Goal: Information Seeking & Learning: Learn about a topic

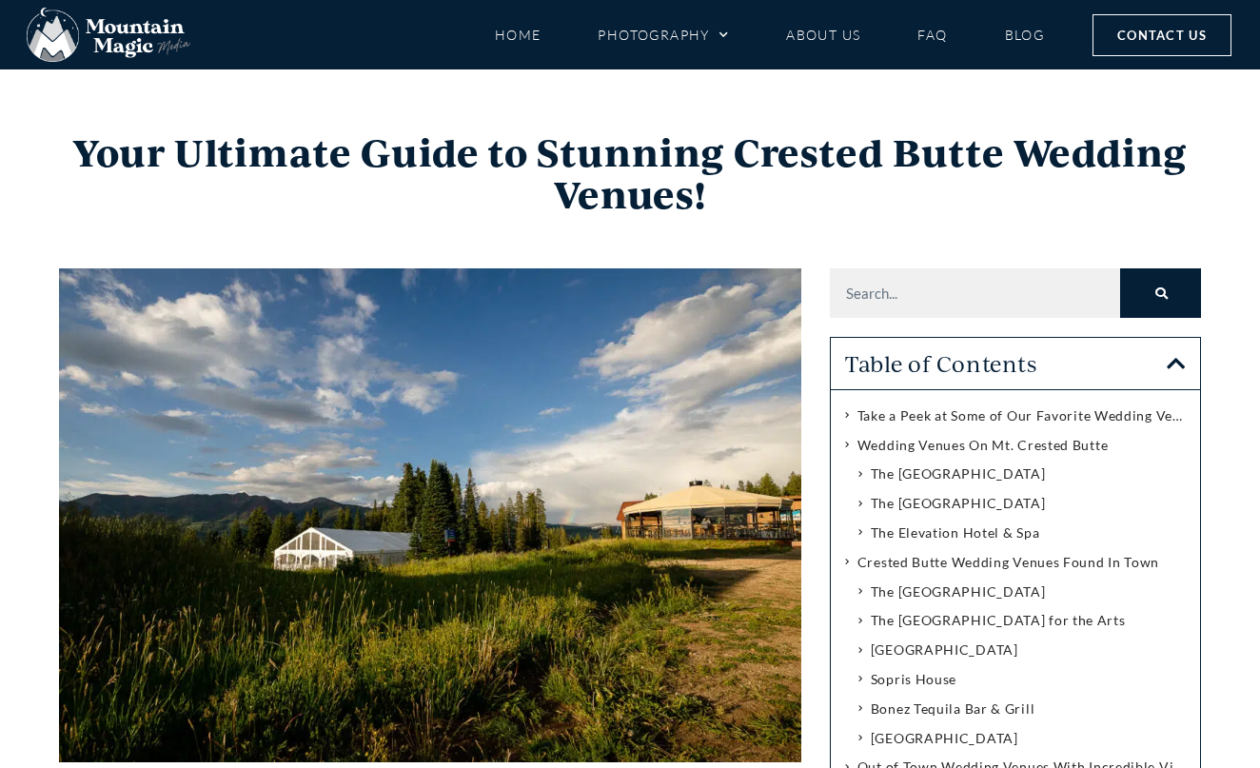
click at [1169, 365] on icon "Close table of contents" at bounding box center [1175, 363] width 19 height 21
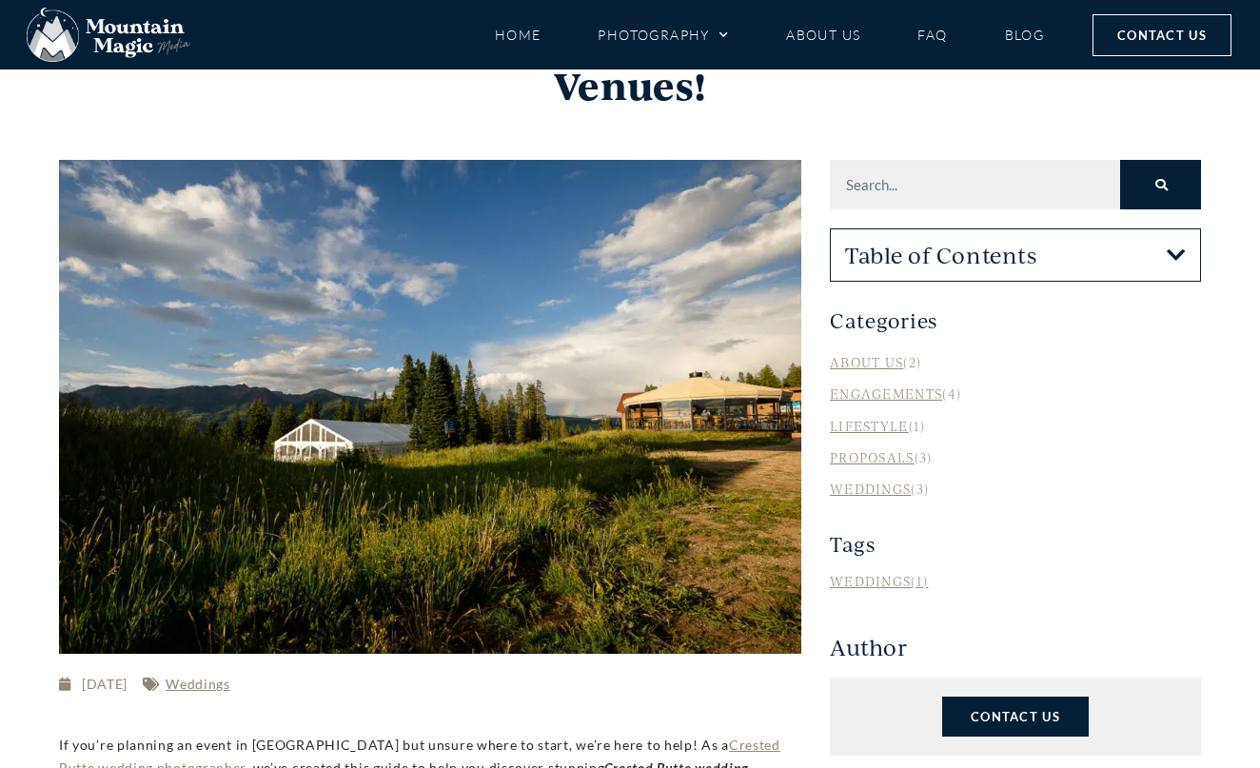
scroll to position [109, 0]
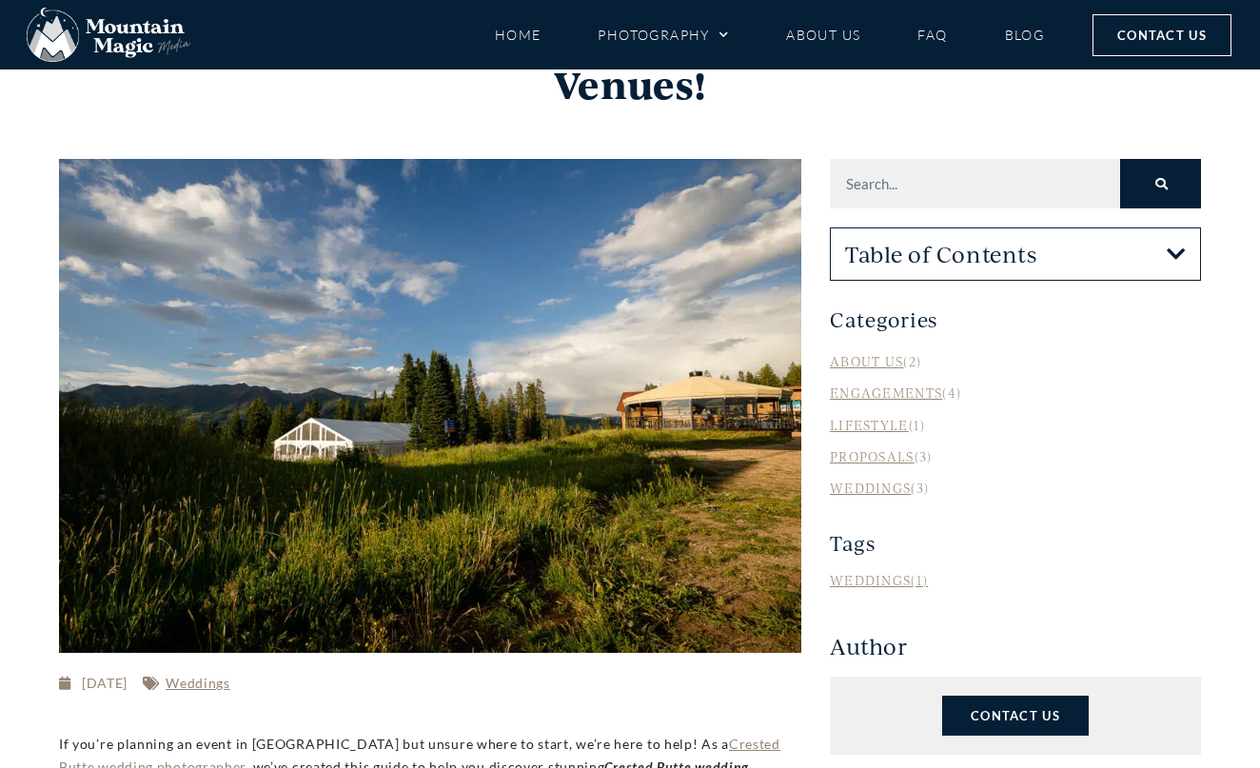
click at [888, 483] on link "Weddings" at bounding box center [870, 487] width 81 height 16
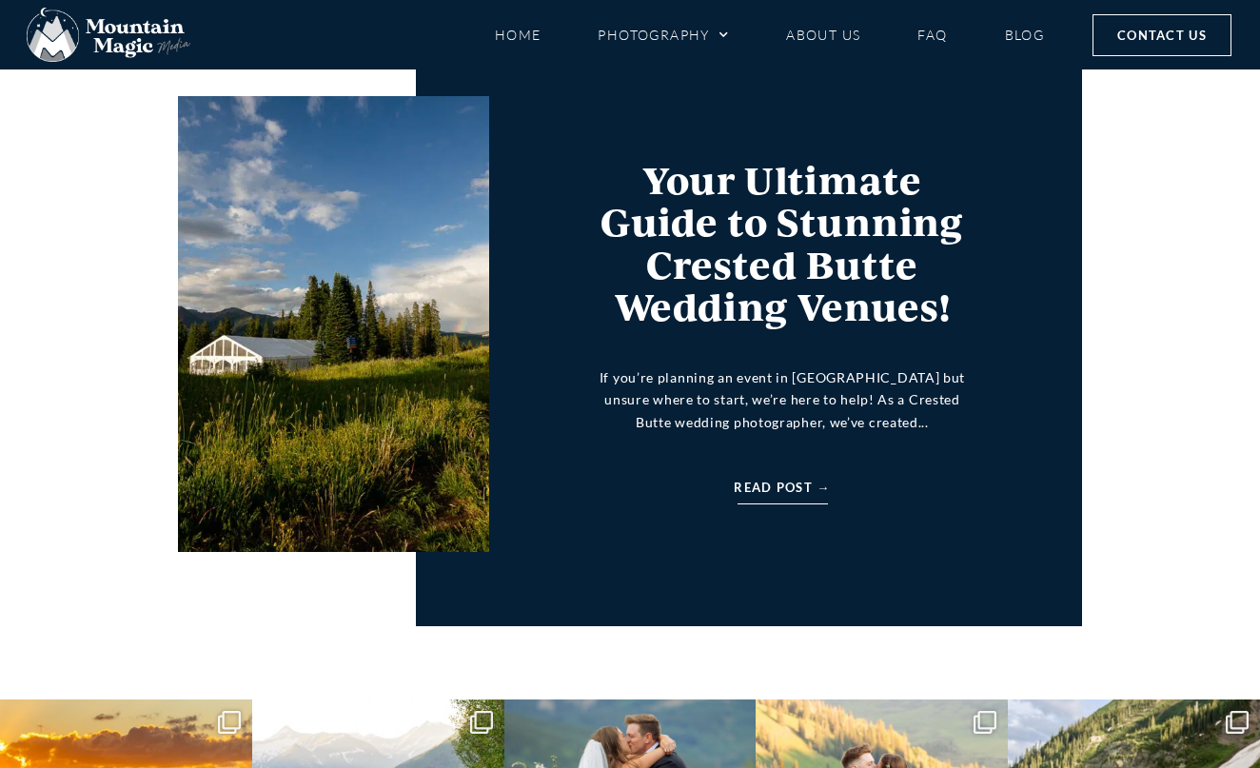
scroll to position [2347, 0]
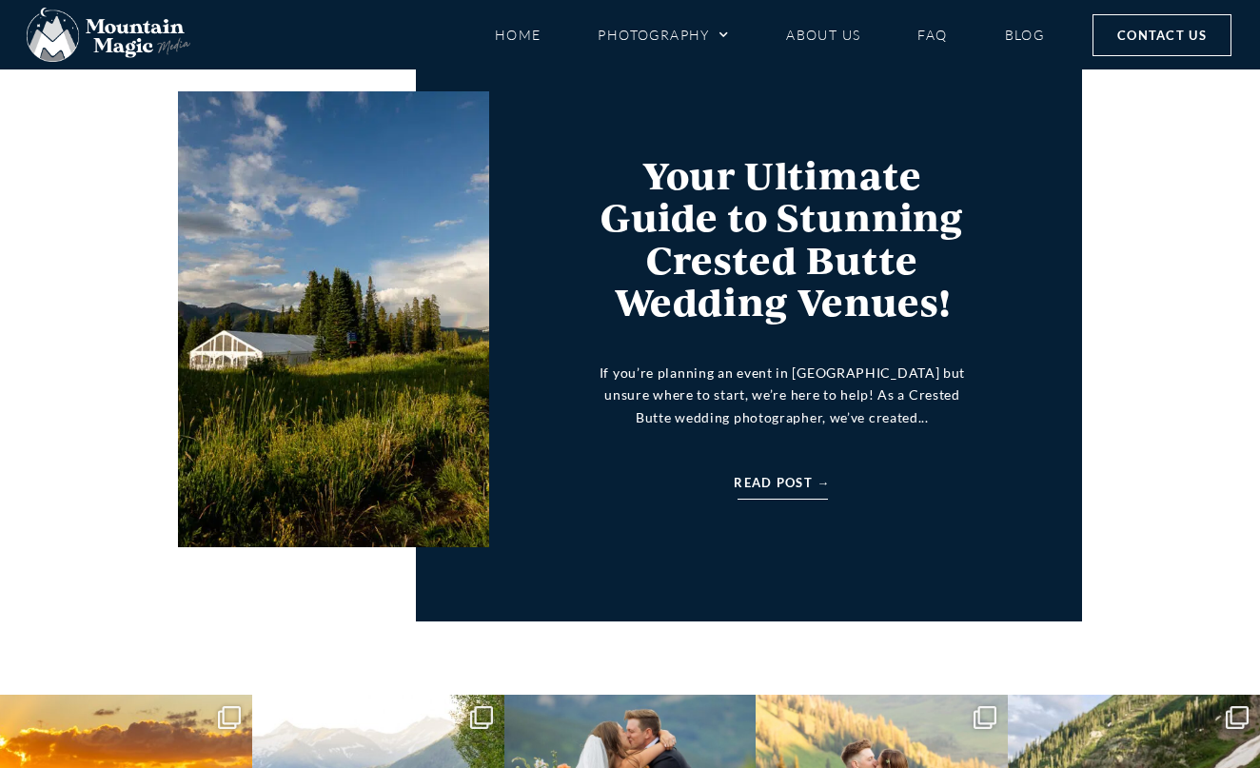
click at [766, 480] on span "Read Post →" at bounding box center [781, 482] width 96 height 21
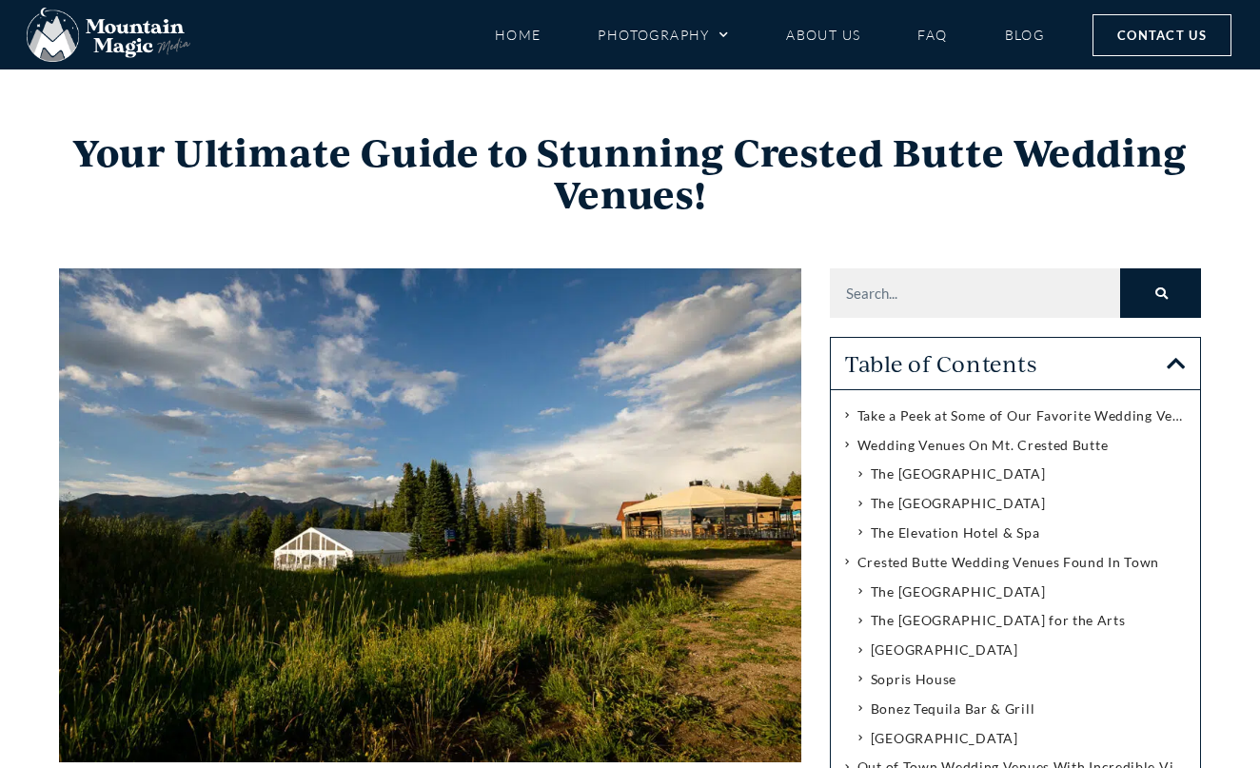
click at [1013, 364] on h3 "Table of Contents" at bounding box center [1006, 363] width 322 height 23
click at [1171, 361] on icon "Close table of contents" at bounding box center [1175, 363] width 19 height 21
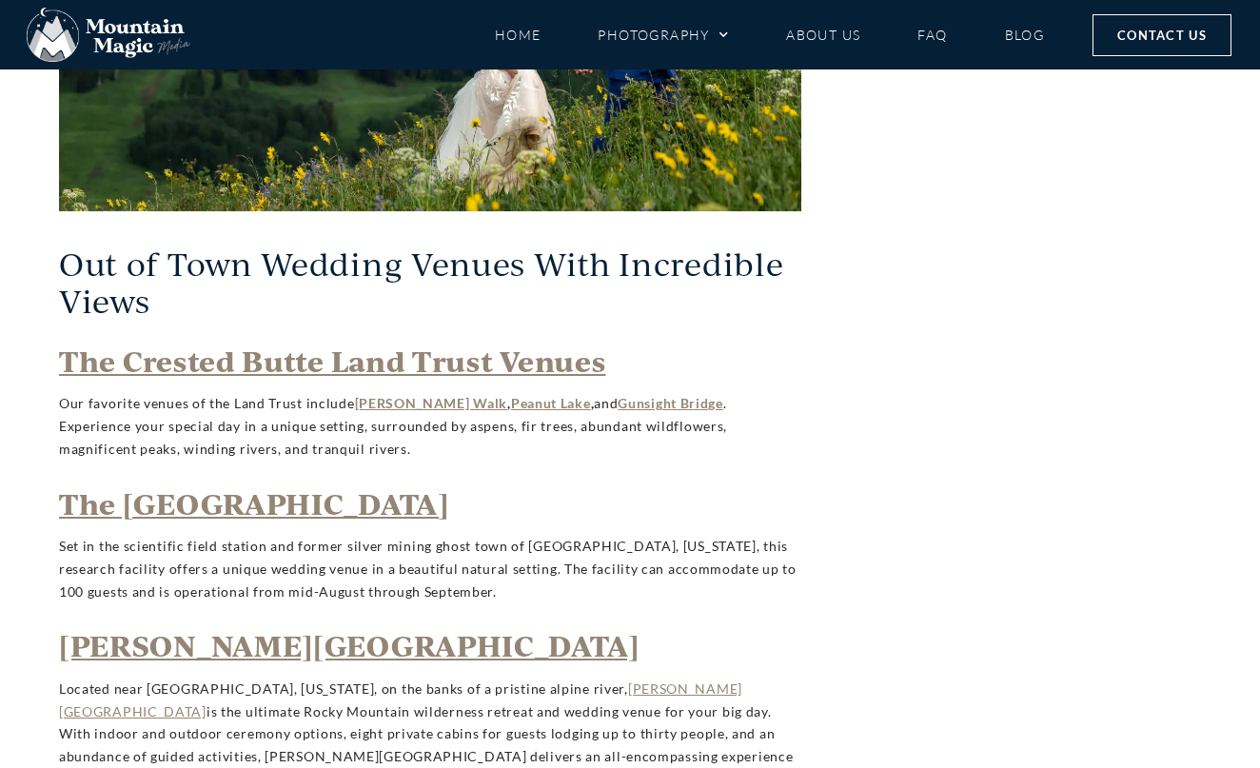
scroll to position [4555, 0]
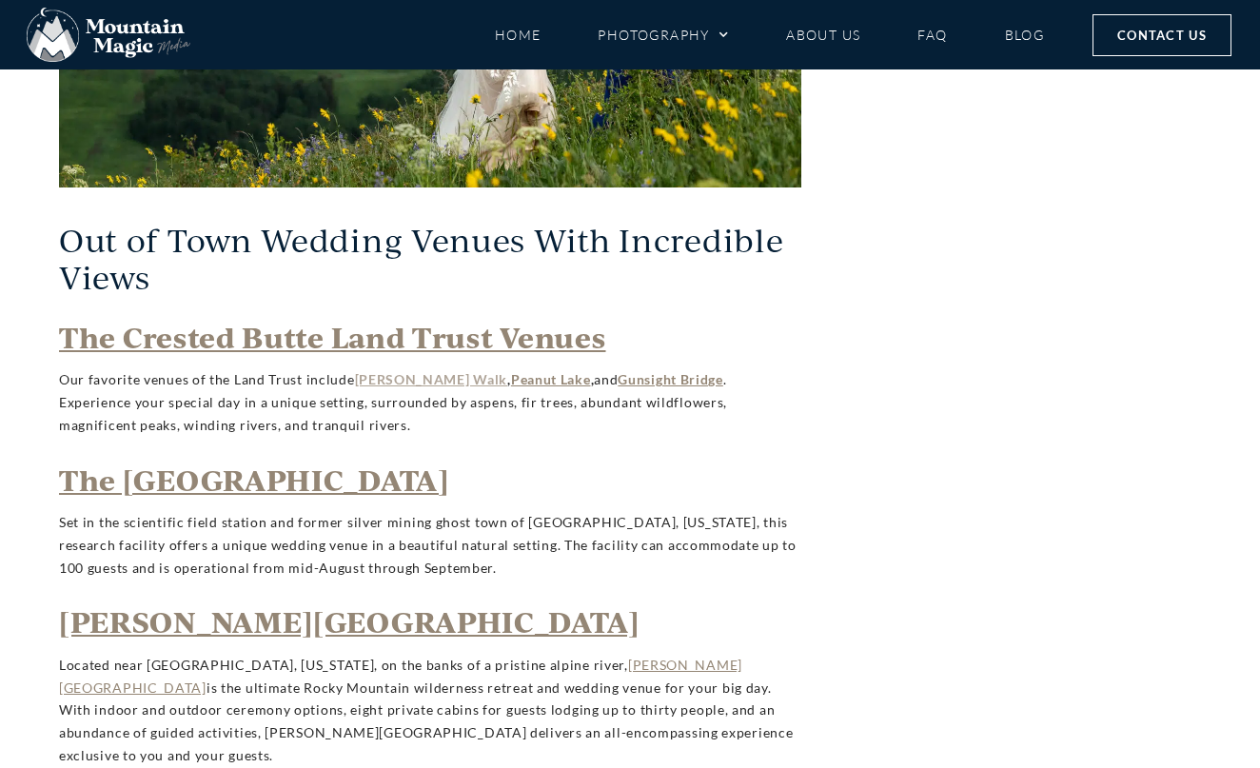
click at [386, 371] on strong "Woods Walk" at bounding box center [431, 379] width 153 height 16
click at [620, 368] on p "Our favorite venues of the Land Trust include Woods Walk , Peanut Lake , and Gu…" at bounding box center [430, 402] width 742 height 68
click at [629, 371] on strong "Gunsight Bridge" at bounding box center [670, 379] width 106 height 16
click at [394, 460] on strong "The Rocky Mountain Biological Laboratory" at bounding box center [254, 479] width 390 height 38
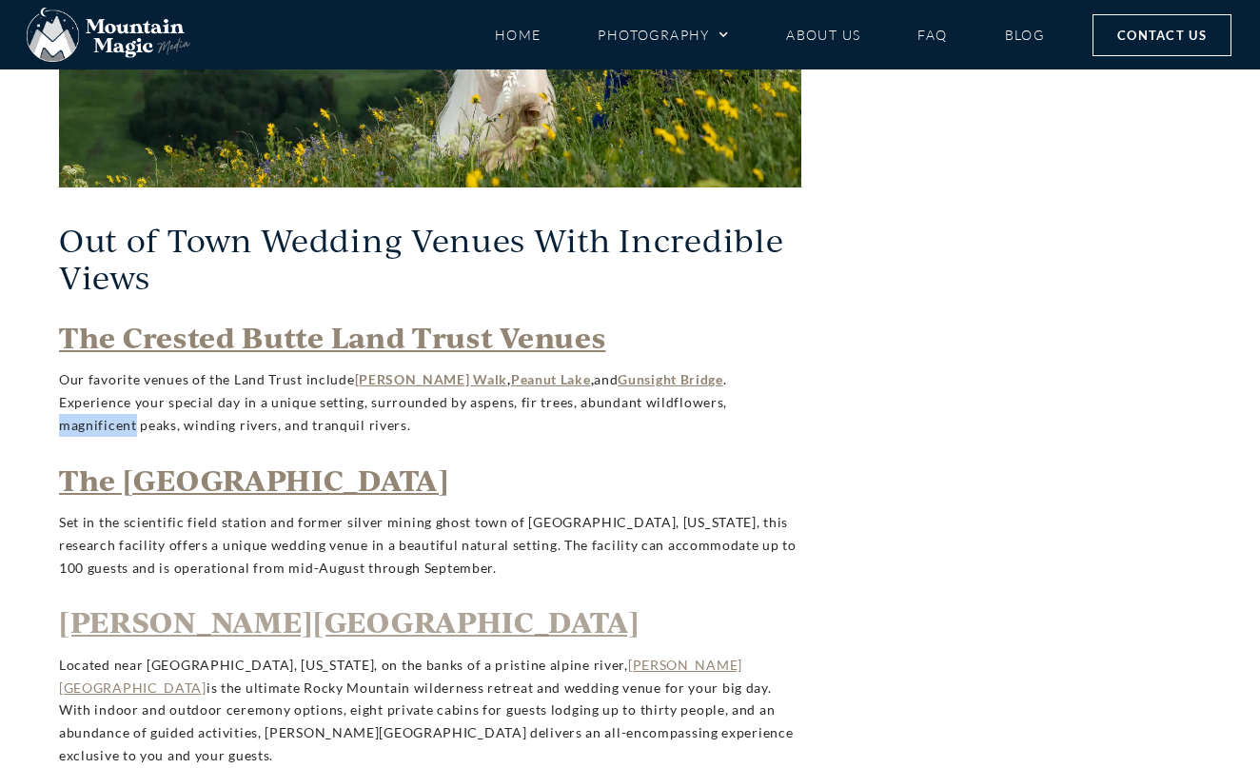
click at [267, 602] on strong "Taylor River Lodge" at bounding box center [349, 621] width 580 height 38
click at [225, 602] on strong "Taylor River Lodge" at bounding box center [349, 621] width 580 height 38
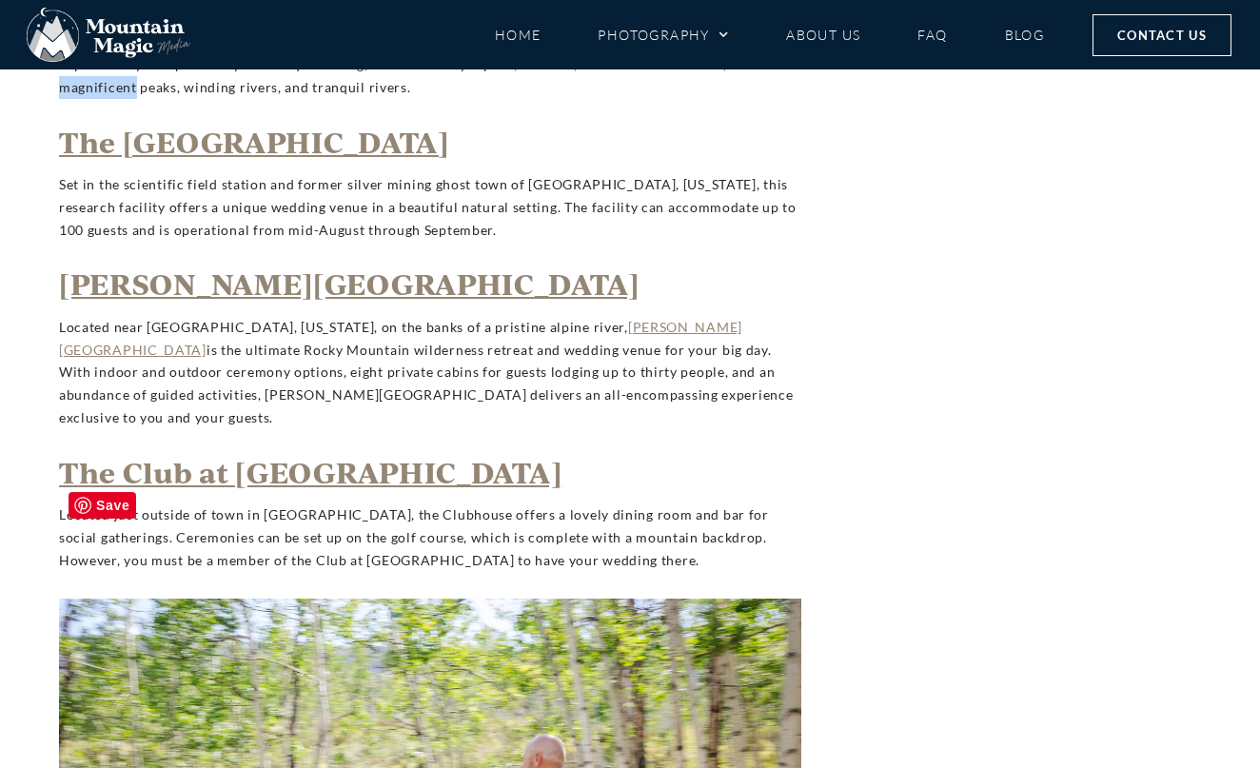
scroll to position [4904, 0]
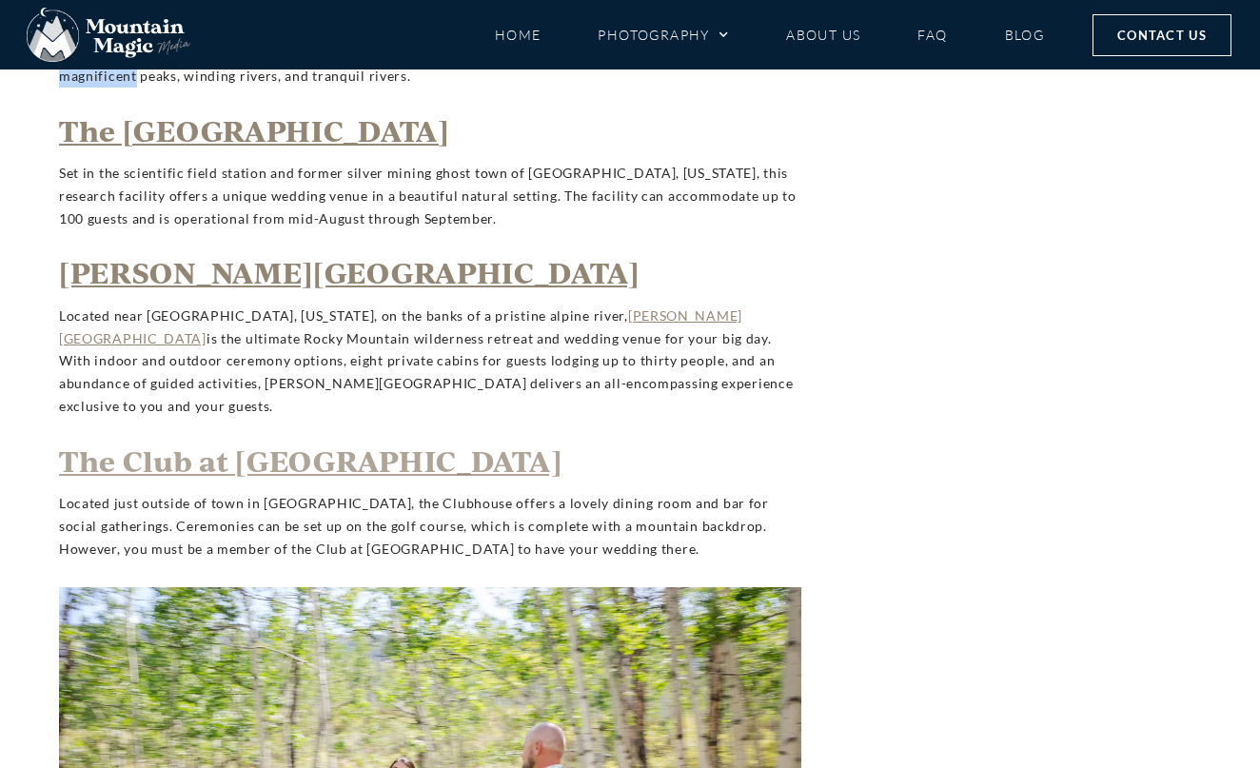
click at [314, 441] on strong "The Club at Crested Butte" at bounding box center [310, 460] width 502 height 38
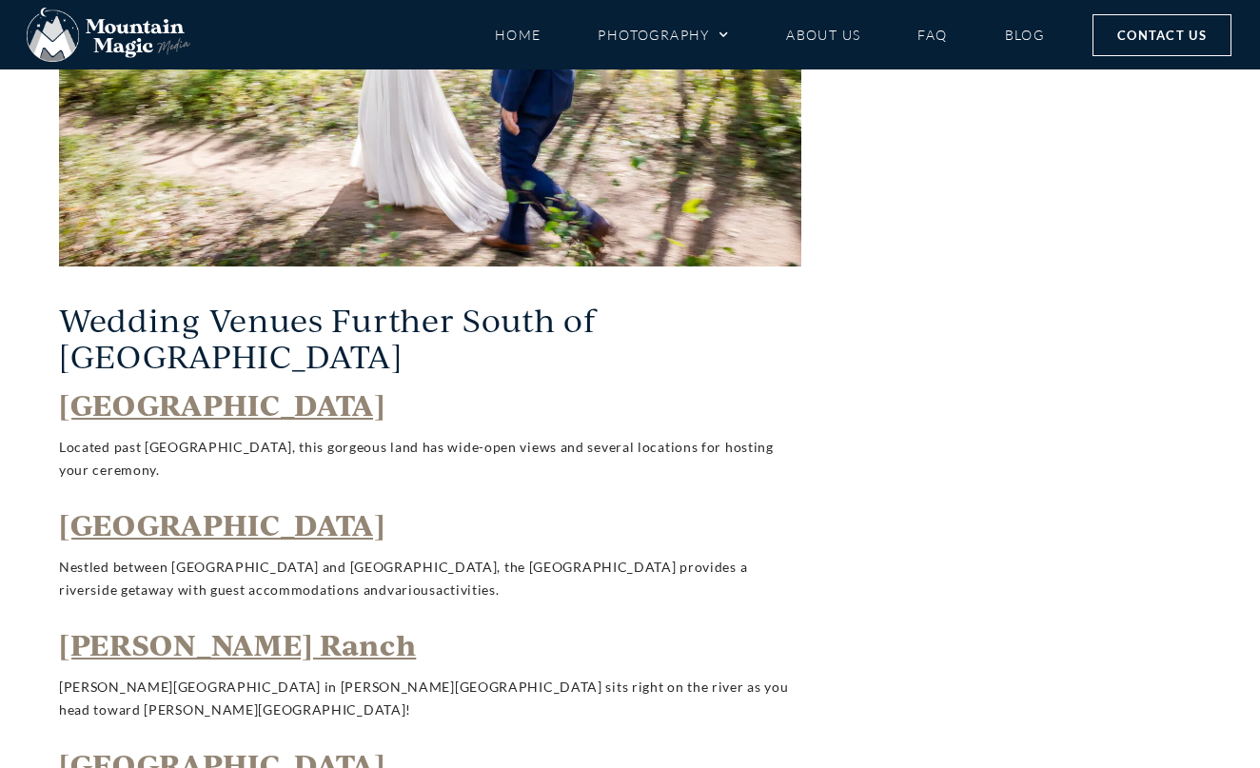
scroll to position [5773, 0]
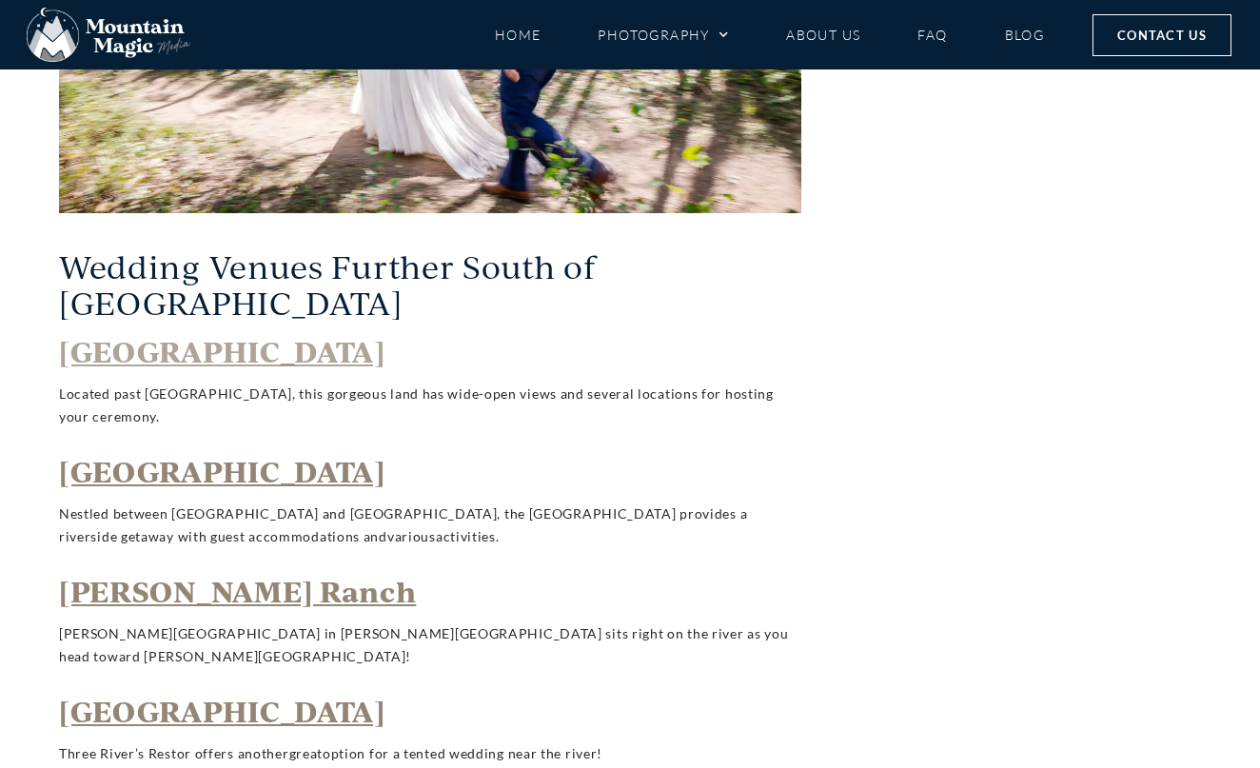
click at [316, 332] on span "Cement Creek Ranch" at bounding box center [222, 351] width 326 height 38
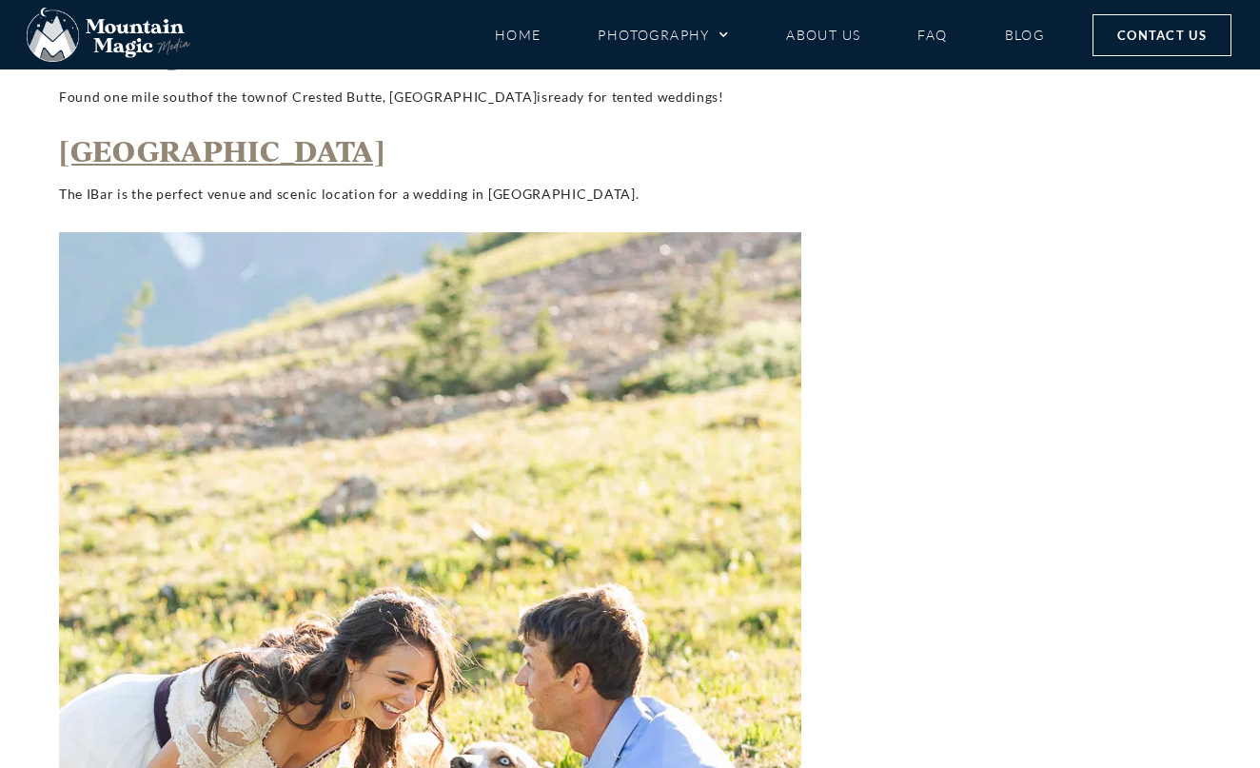
scroll to position [6556, 0]
